Goal: Find specific page/section: Find specific page/section

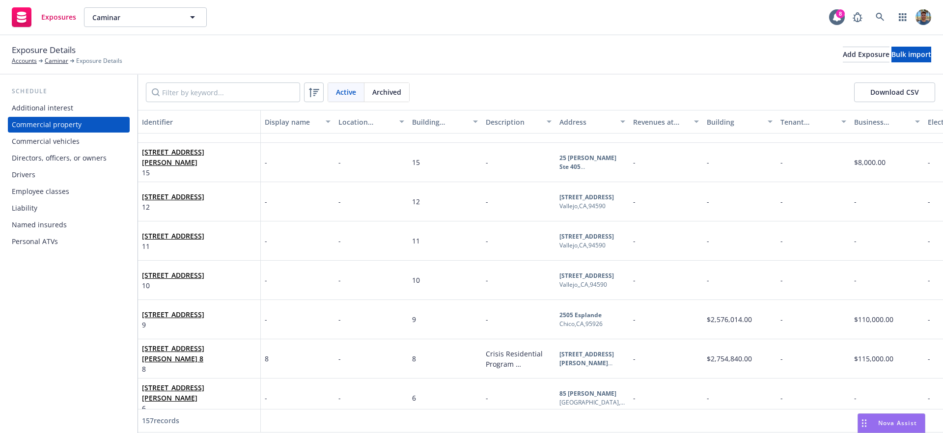
scroll to position [579, 0]
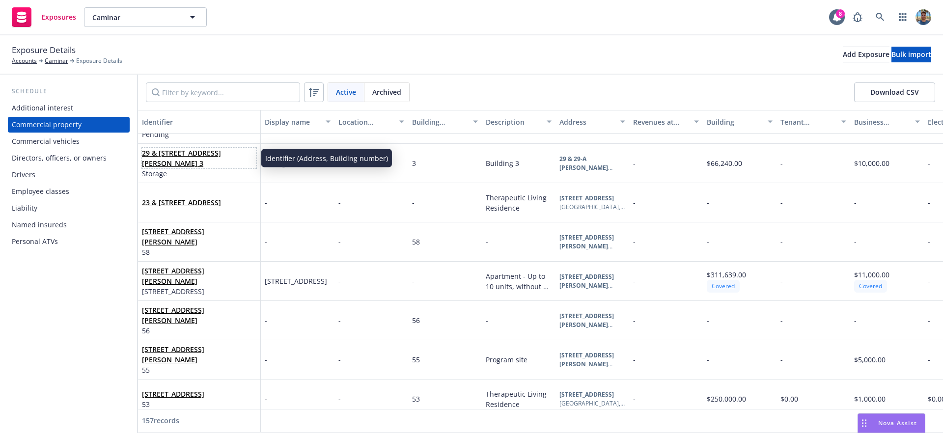
click at [197, 155] on link "29 & [STREET_ADDRESS][PERSON_NAME] 3" at bounding box center [181, 158] width 79 height 20
